Goal: Task Accomplishment & Management: Use online tool/utility

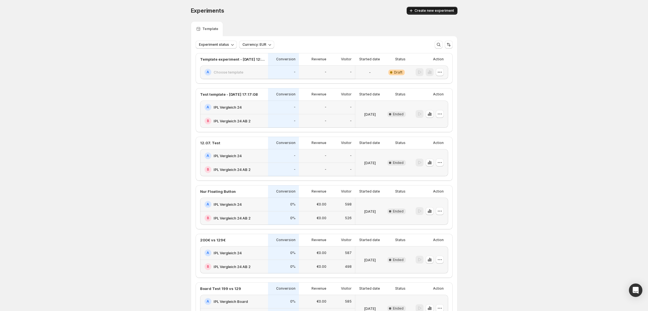
click at [437, 13] on button "Create new experiment" at bounding box center [432, 11] width 51 height 8
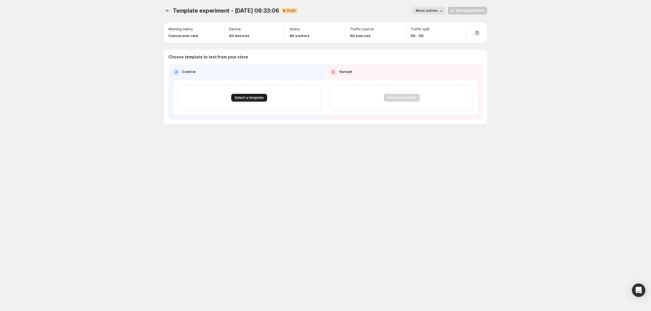
click at [257, 97] on span "Select a template" at bounding box center [249, 97] width 29 height 4
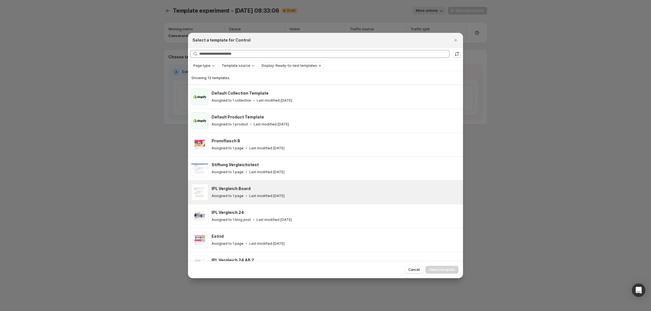
scroll to position [81, 0]
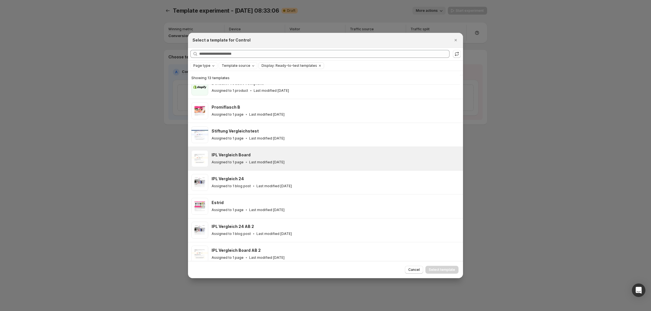
click at [264, 162] on p "Last modified [DATE]" at bounding box center [266, 162] width 35 height 4
click at [441, 269] on span "Select template" at bounding box center [442, 270] width 26 height 4
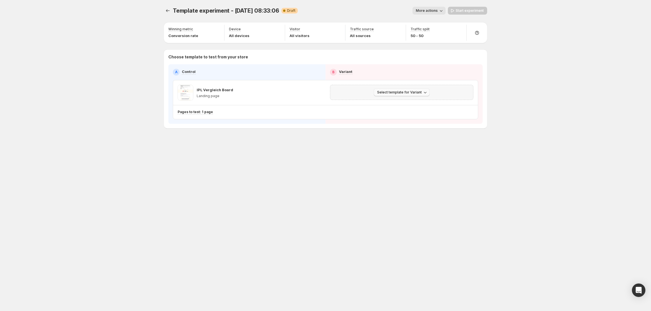
click at [418, 93] on span "Select template for Variant" at bounding box center [399, 92] width 45 height 4
click at [406, 106] on span "Select an existing template" at bounding box center [397, 104] width 47 height 4
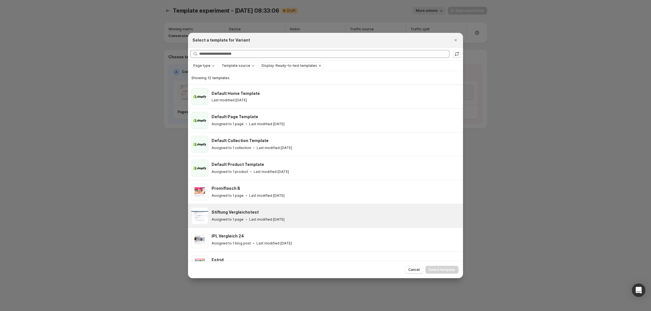
click at [265, 218] on p "Last modified [DATE]" at bounding box center [266, 219] width 35 height 4
click at [450, 268] on span "Select template" at bounding box center [442, 270] width 26 height 4
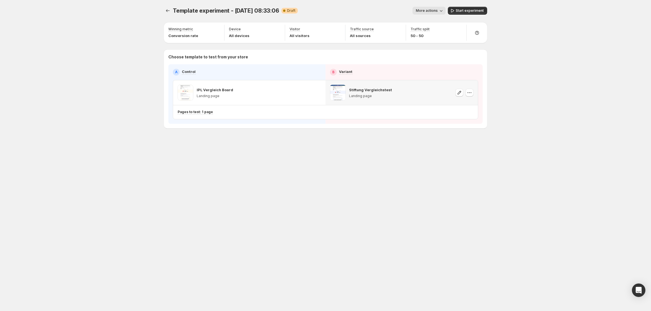
drag, startPoint x: 422, startPoint y: 8, endPoint x: 423, endPoint y: 13, distance: 4.8
click at [422, 8] on button "More actions" at bounding box center [429, 11] width 33 height 8
click at [432, 35] on button "Rename" at bounding box center [435, 31] width 38 height 9
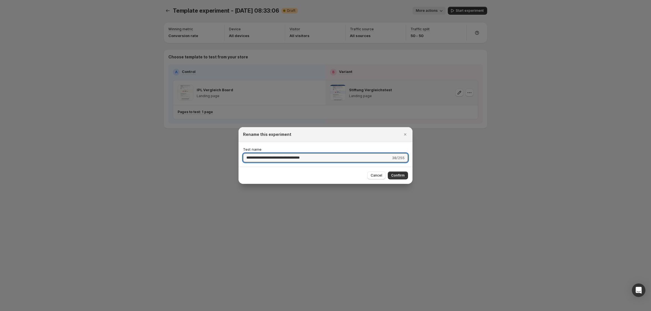
drag, startPoint x: 304, startPoint y: 159, endPoint x: 204, endPoint y: 154, distance: 100.1
click at [204, 311] on div "**********" at bounding box center [325, 311] width 651 height 0
type input "**********"
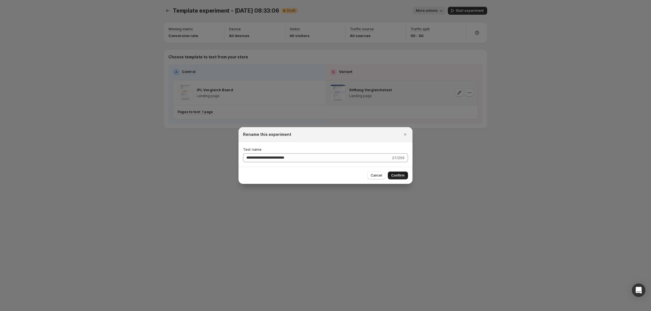
click at [405, 177] on button "Confirm" at bounding box center [398, 176] width 20 height 8
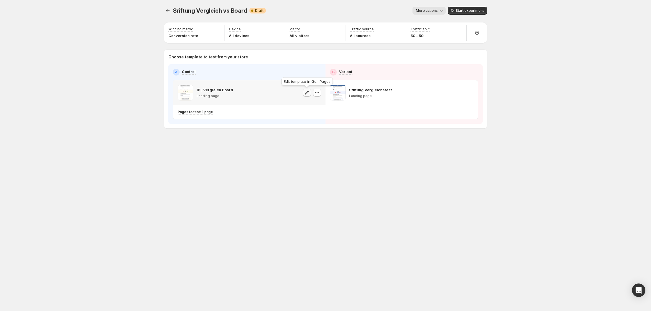
click at [306, 93] on icon "button" at bounding box center [307, 93] width 6 height 6
click at [468, 92] on icon "button" at bounding box center [470, 93] width 6 height 6
click at [472, 104] on span "Change template" at bounding box center [470, 104] width 30 height 4
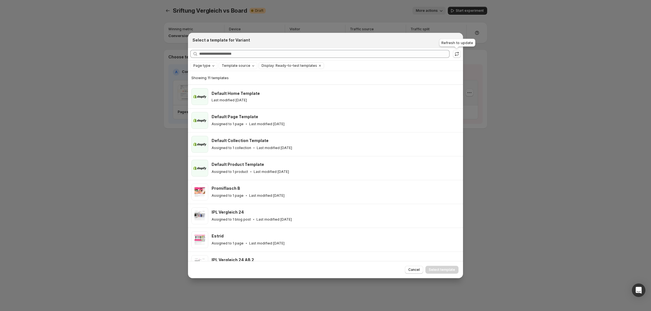
drag, startPoint x: 458, startPoint y: 41, endPoint x: 455, endPoint y: 38, distance: 3.4
click at [458, 40] on div "Refresh to update" at bounding box center [457, 44] width 38 height 12
click at [457, 53] on icon ":r2d:" at bounding box center [457, 54] width 6 height 6
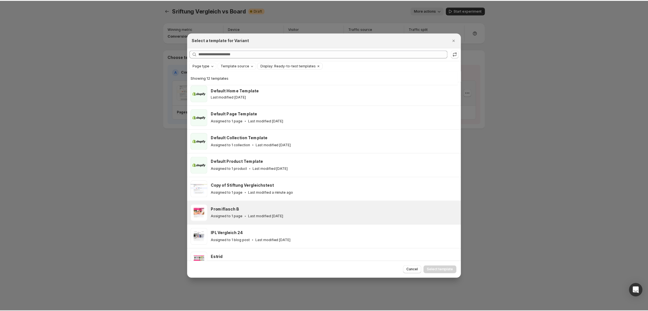
scroll to position [0, 0]
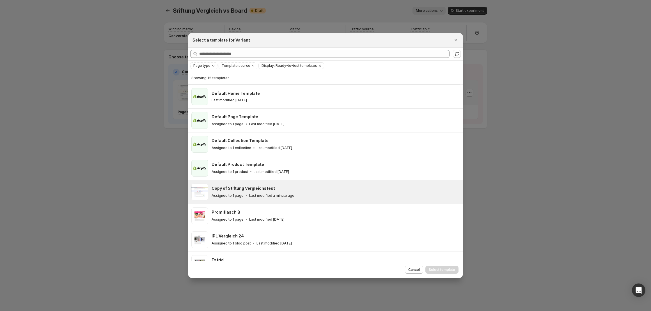
click at [348, 190] on div "Copy of Stiftung Vergleichstest" at bounding box center [335, 189] width 246 height 6
click at [437, 268] on span "Select template" at bounding box center [442, 270] width 26 height 4
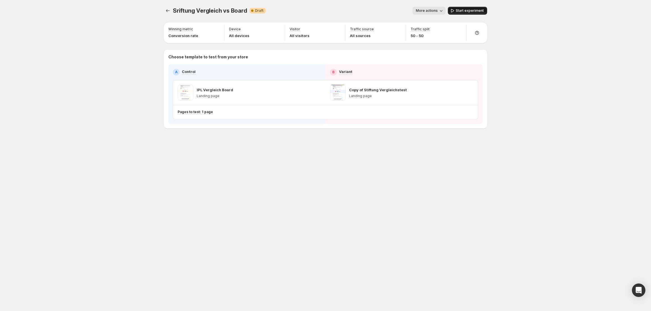
click at [474, 8] on span "Start experiment" at bounding box center [470, 10] width 28 height 4
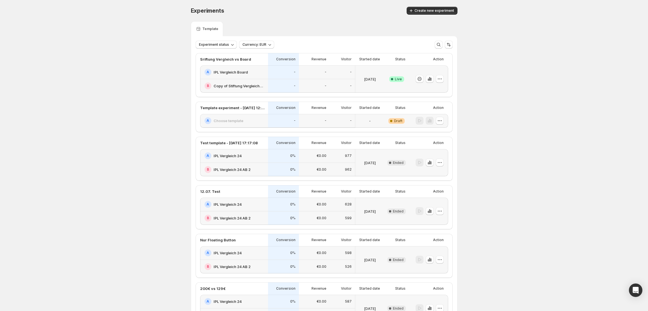
click at [238, 71] on h2 "IPL Vergleich Board" at bounding box center [231, 72] width 34 height 6
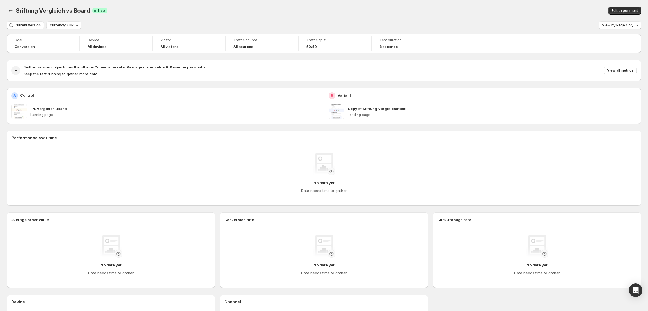
click at [45, 107] on p "IPL Vergleich Board" at bounding box center [48, 109] width 36 height 6
click at [292, 141] on div "Performance over time No data yet Data needs time to gather" at bounding box center [324, 168] width 635 height 66
